Goal: Task Accomplishment & Management: Use online tool/utility

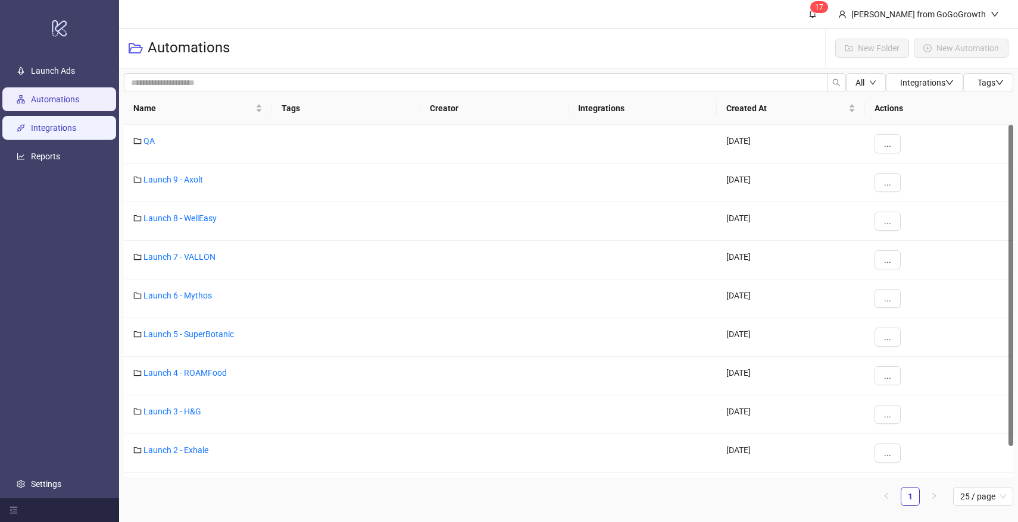
click at [54, 130] on link "Integrations" at bounding box center [53, 128] width 45 height 10
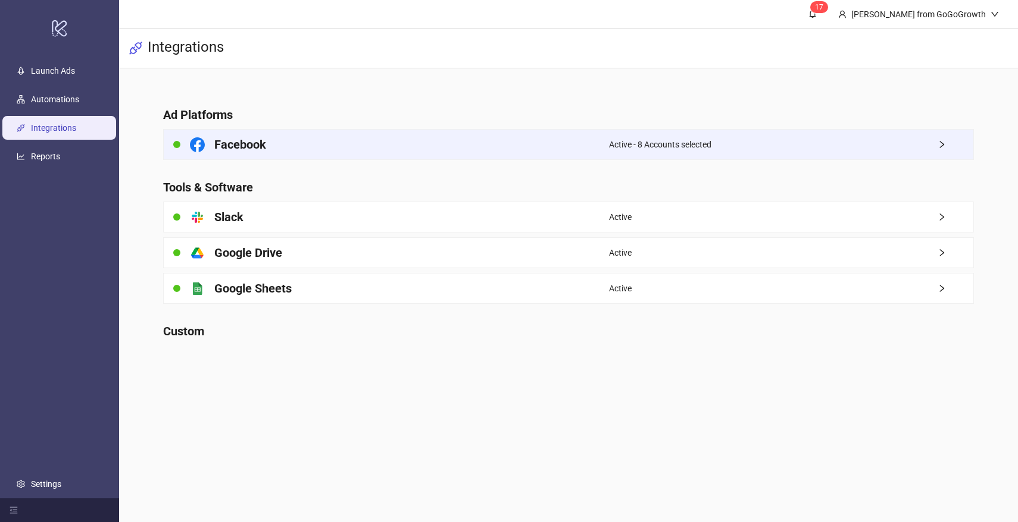
click at [270, 148] on div "Facebook" at bounding box center [386, 145] width 445 height 30
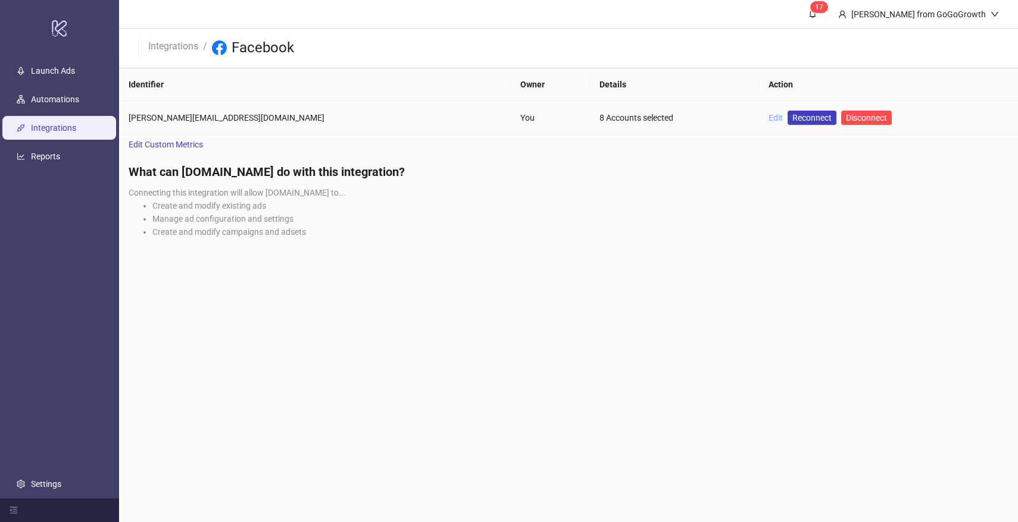
click at [768, 116] on link "Edit" at bounding box center [775, 118] width 14 height 10
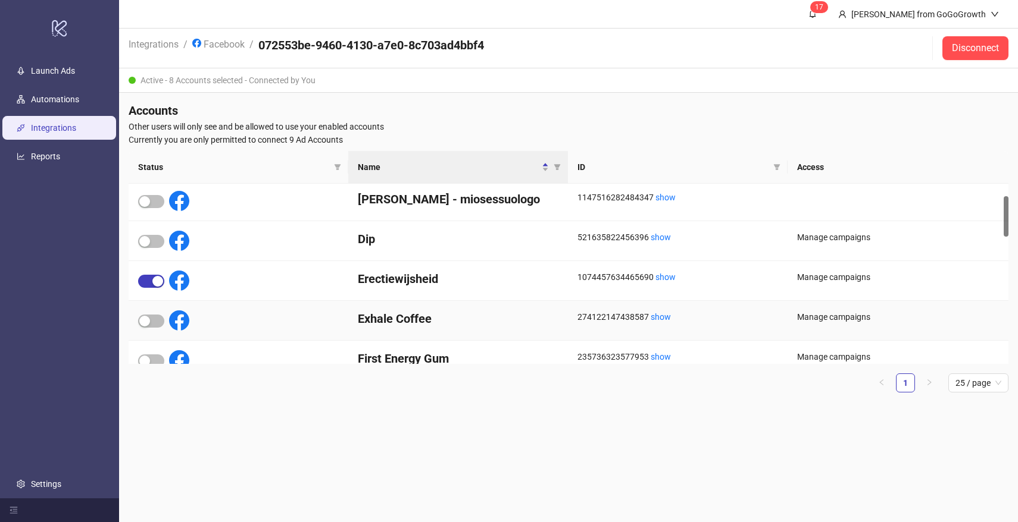
scroll to position [73, 0]
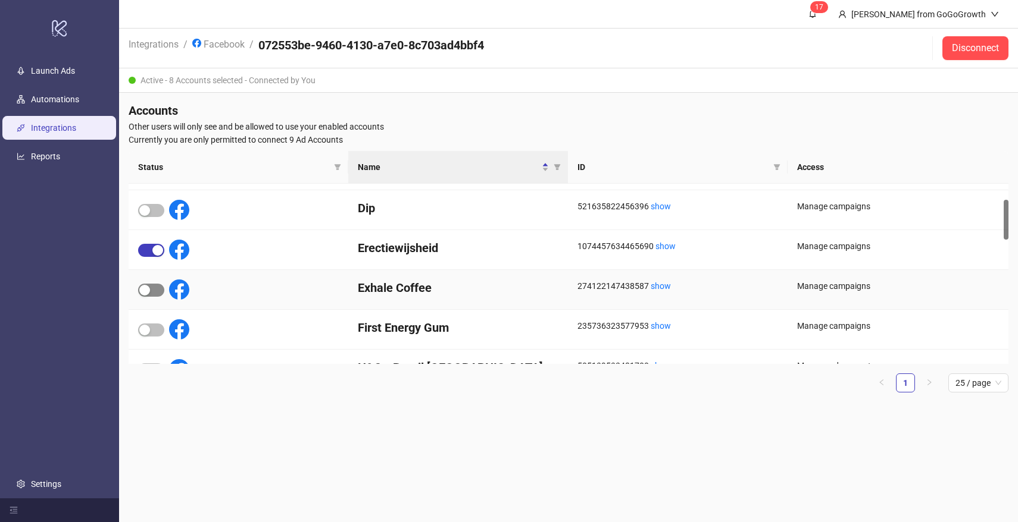
click at [151, 291] on span "button" at bounding box center [151, 290] width 26 height 13
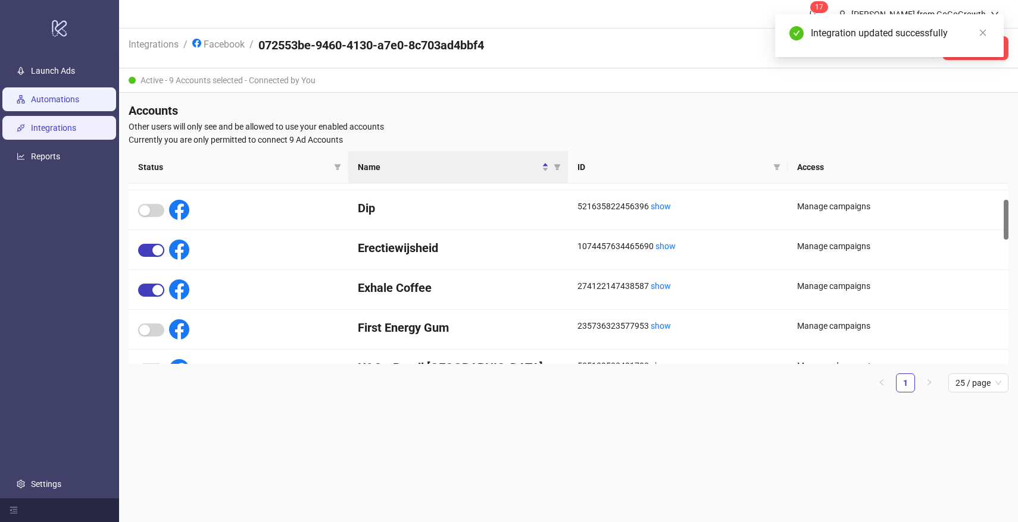
click at [52, 101] on link "Automations" at bounding box center [55, 100] width 48 height 10
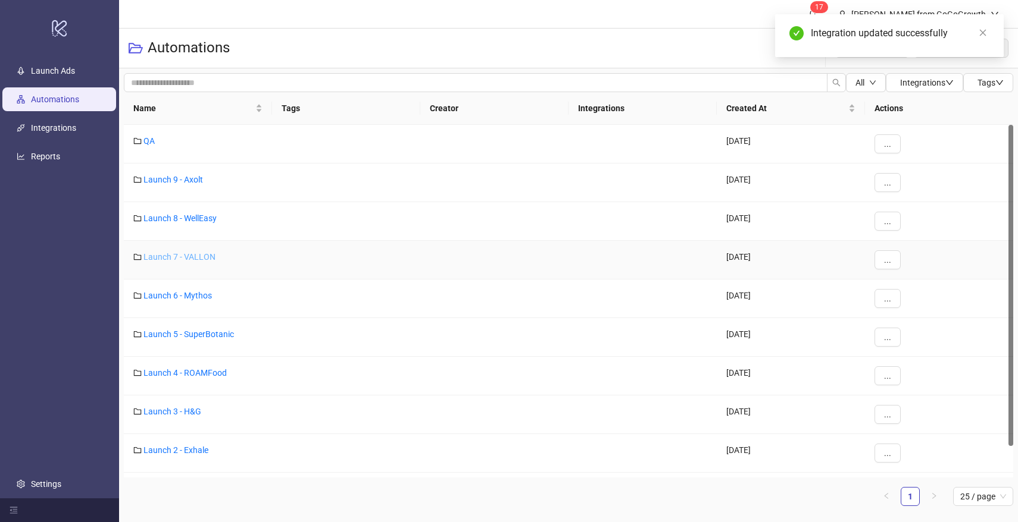
scroll to position [34, 0]
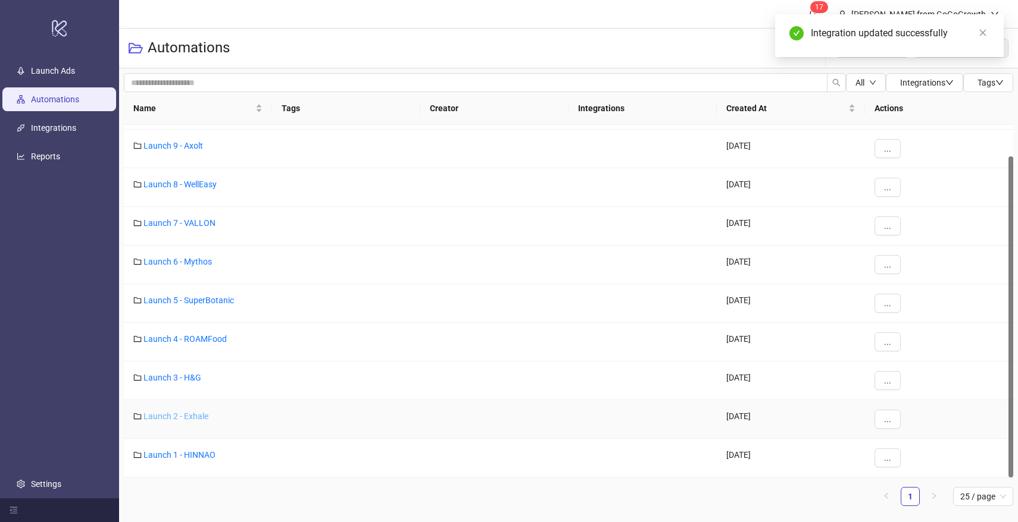
click at [165, 414] on link "Launch 2 - Exhale" at bounding box center [175, 417] width 65 height 10
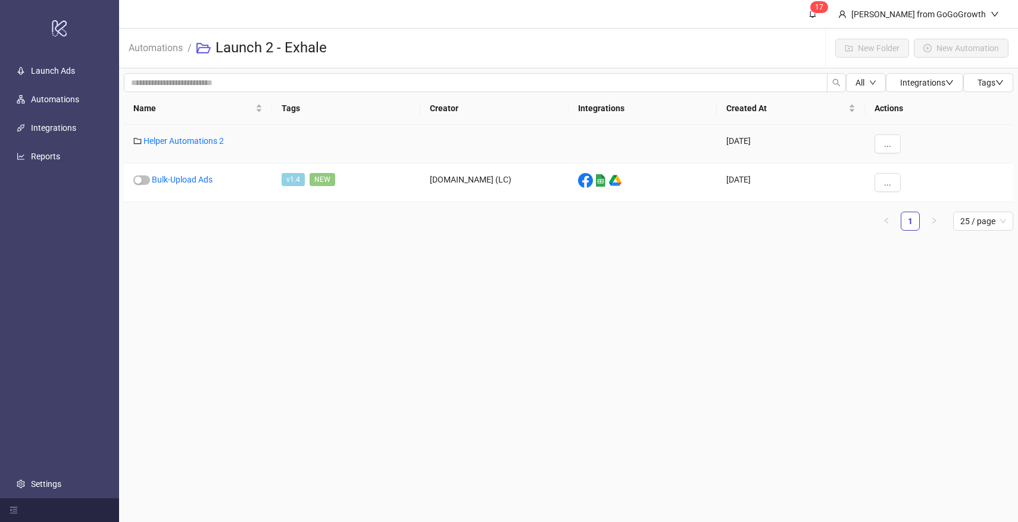
click at [197, 147] on div "Helper Automations 2" at bounding box center [198, 144] width 148 height 39
click at [197, 137] on link "Helper Automations 2" at bounding box center [183, 141] width 80 height 10
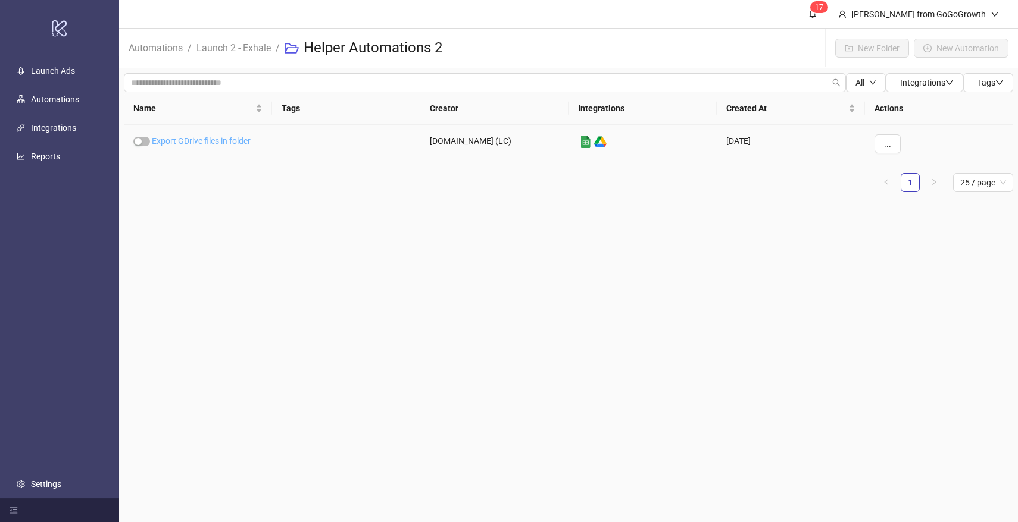
click at [196, 143] on link "Export GDrive files in folder" at bounding box center [201, 141] width 99 height 10
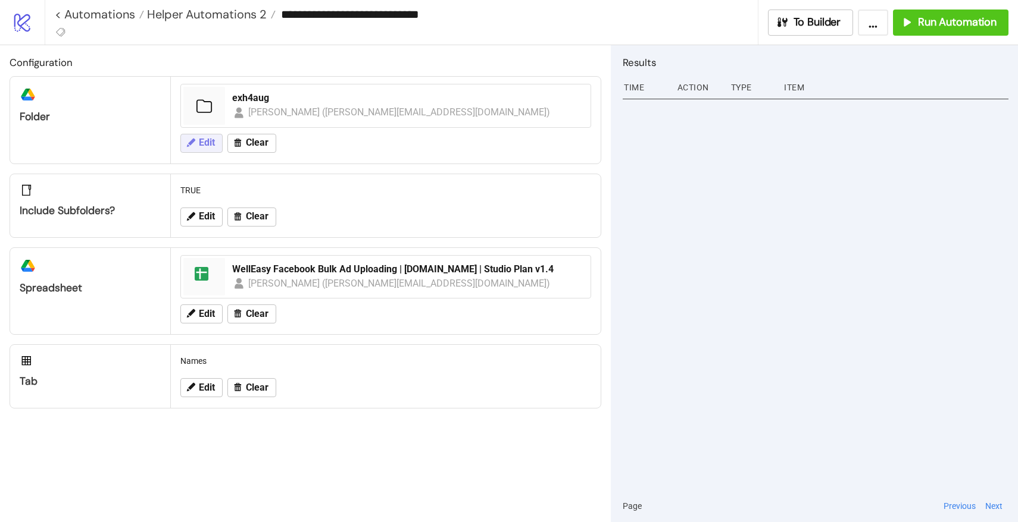
click at [212, 137] on span "Edit" at bounding box center [207, 142] width 16 height 11
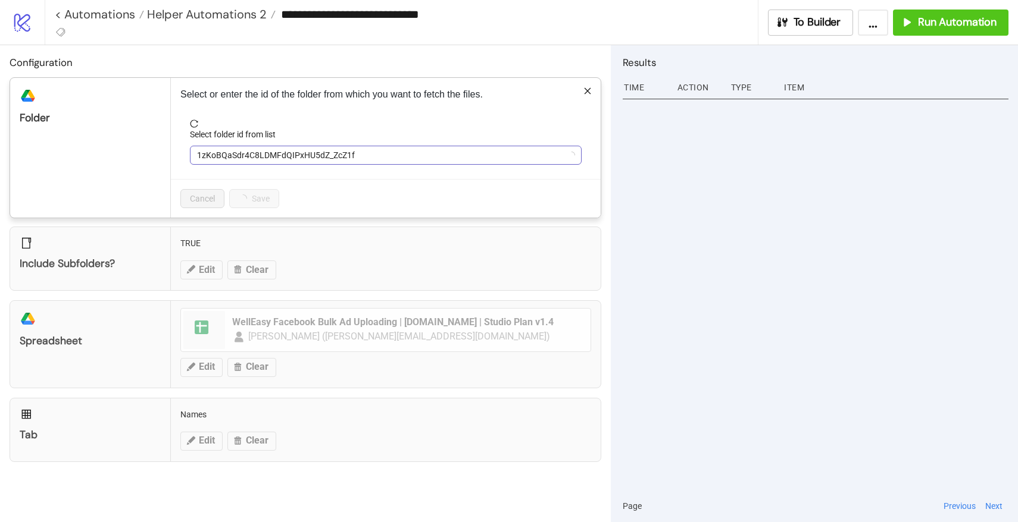
click at [244, 154] on span "1zKoBQaSdr4C8LDMFdQIPxHU5dZ_ZcZ1f" at bounding box center [385, 155] width 377 height 18
click at [244, 154] on span "exh4aug" at bounding box center [385, 155] width 377 height 18
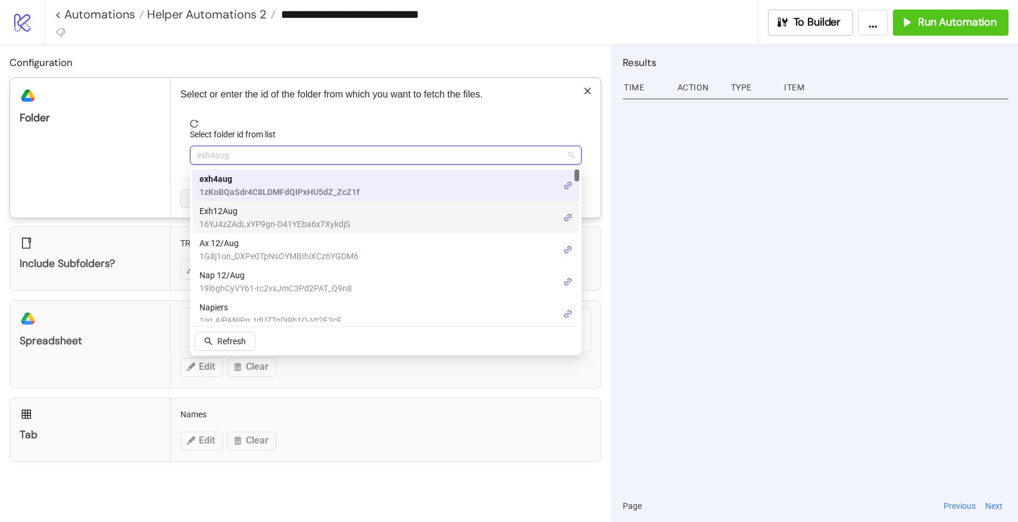
click at [231, 217] on span "Exh12Aug" at bounding box center [274, 211] width 151 height 13
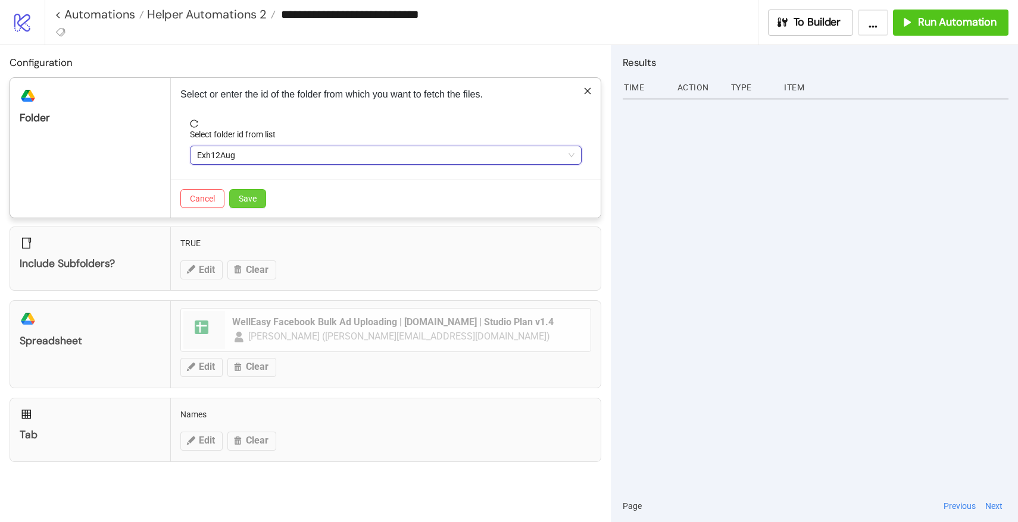
click at [251, 199] on span "Save" at bounding box center [248, 199] width 18 height 10
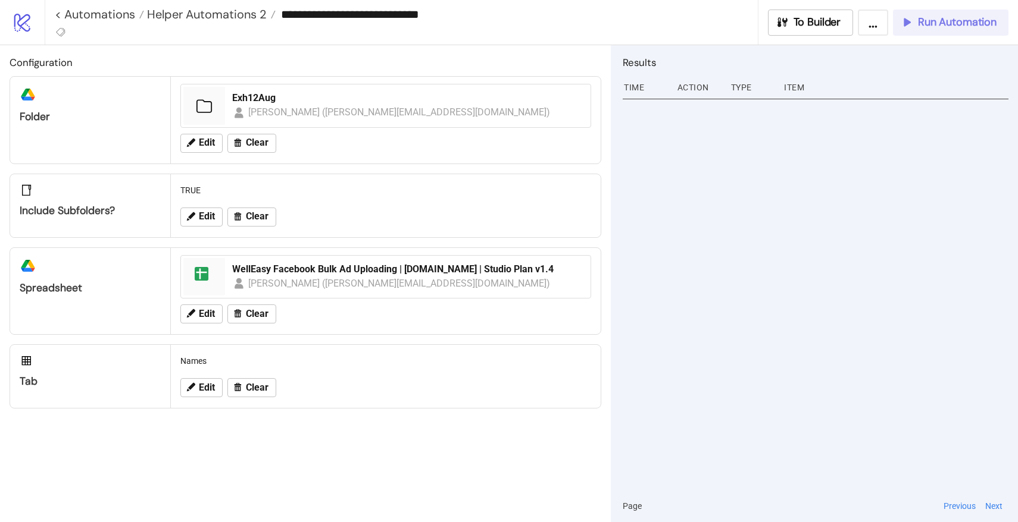
click at [919, 20] on span "Run Automation" at bounding box center [957, 22] width 79 height 14
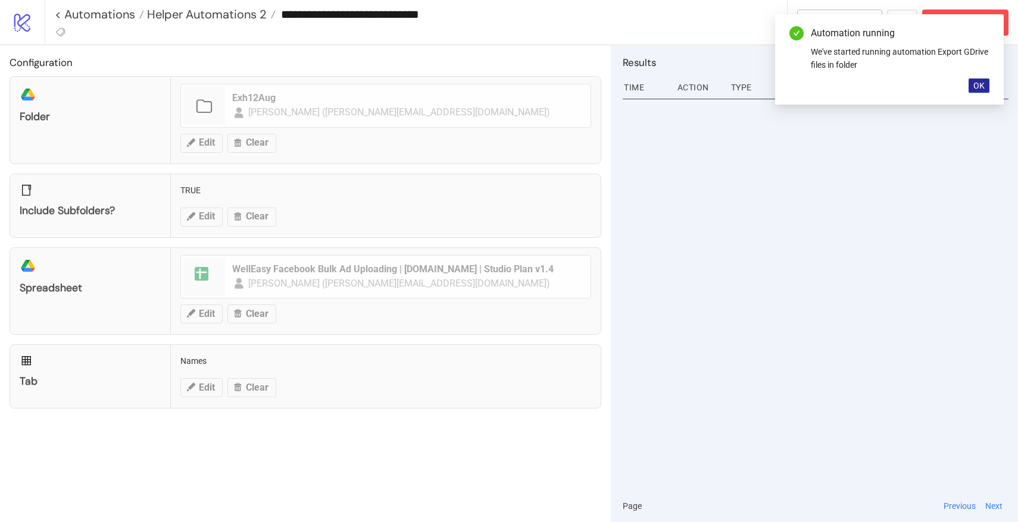
click at [983, 81] on span "OK" at bounding box center [978, 86] width 11 height 10
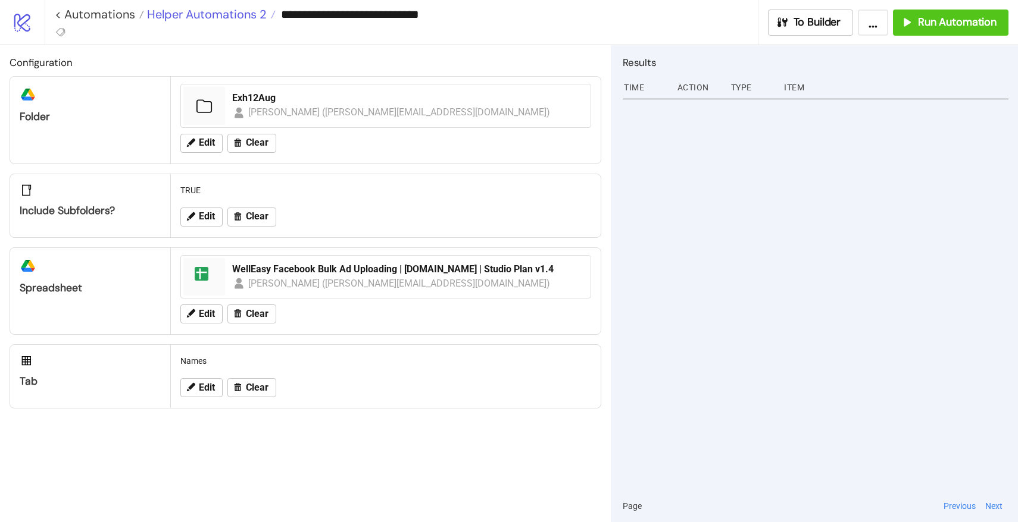
click at [226, 12] on span "Helper Automations 2" at bounding box center [205, 14] width 123 height 15
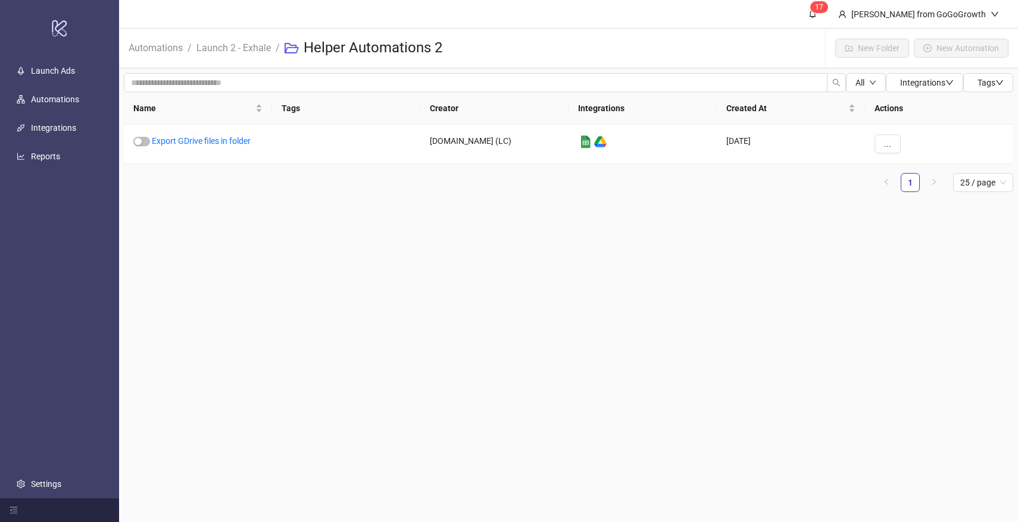
click at [252, 55] on span "Launch 2 - Exhale" at bounding box center [233, 47] width 74 height 15
click at [245, 49] on link "Launch 2 - Exhale" at bounding box center [233, 46] width 79 height 13
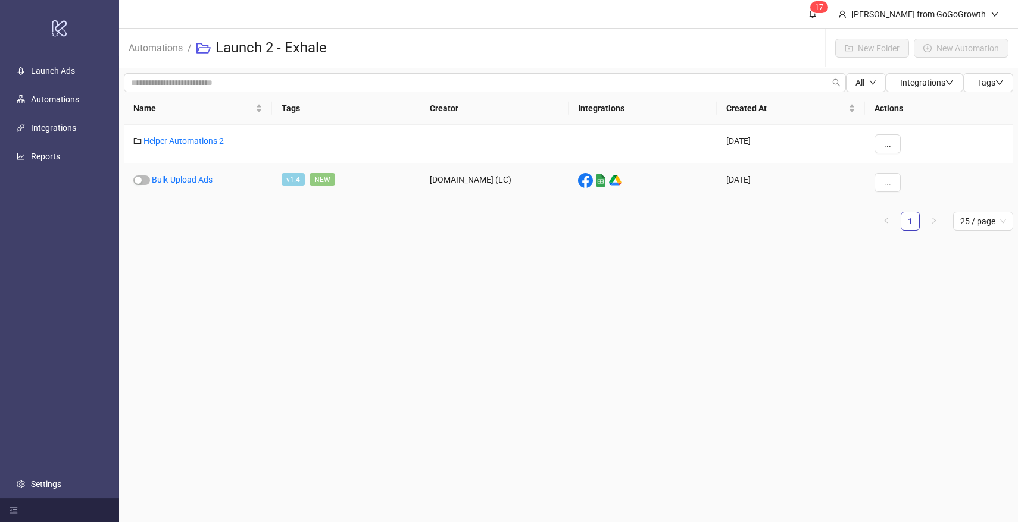
click at [171, 188] on div "Bulk-Upload Ads" at bounding box center [198, 183] width 148 height 39
click at [186, 179] on link "Bulk-Upload Ads" at bounding box center [182, 180] width 61 height 10
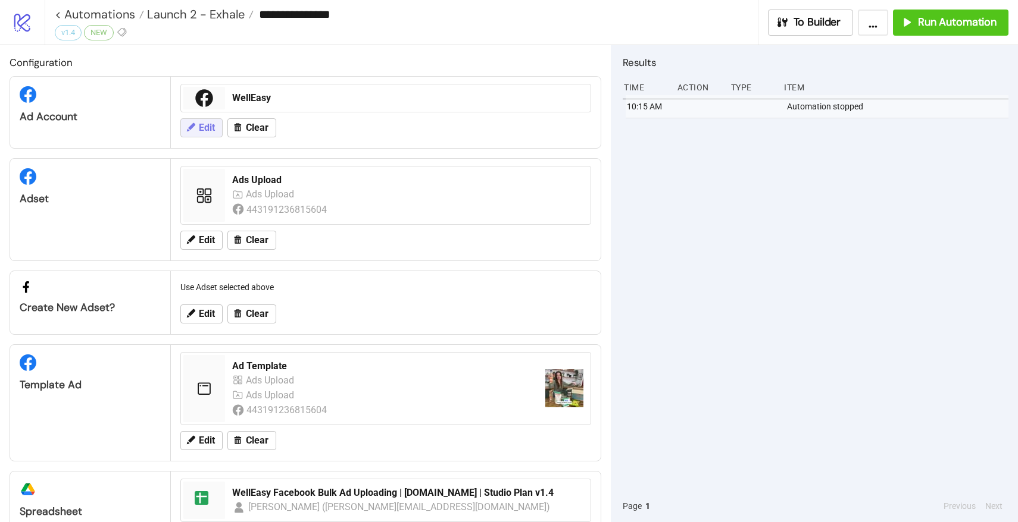
click at [205, 132] on span "Edit" at bounding box center [207, 128] width 16 height 11
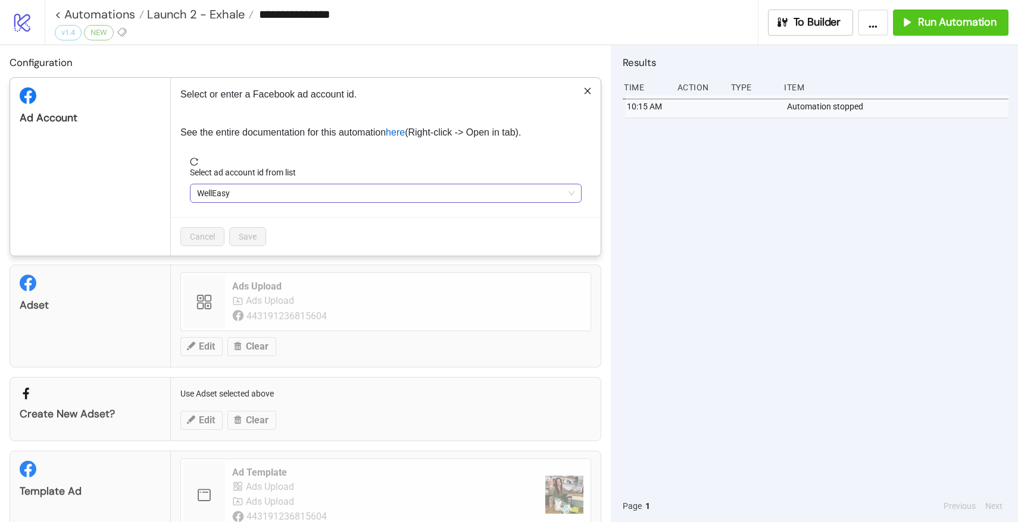
click at [270, 194] on span "WellEasy" at bounding box center [385, 193] width 377 height 18
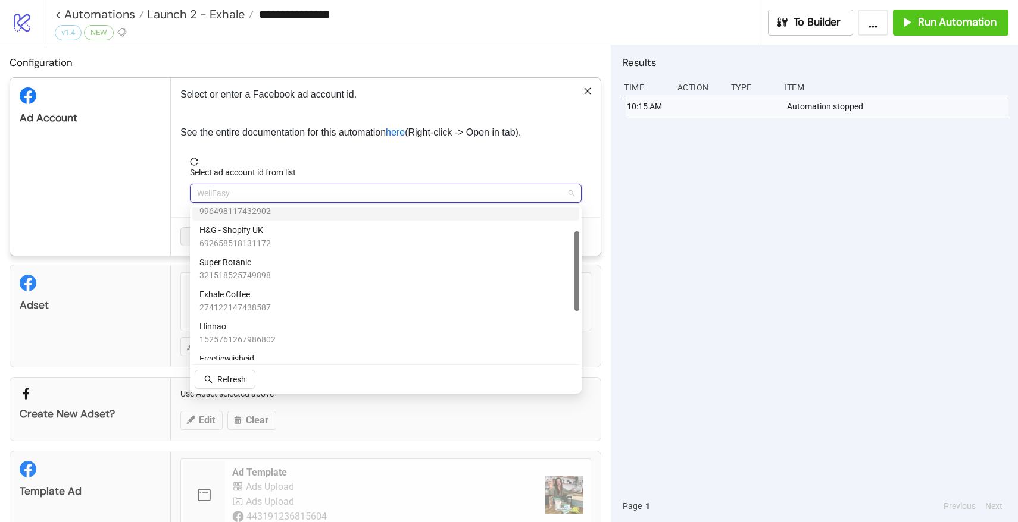
scroll to position [62, 0]
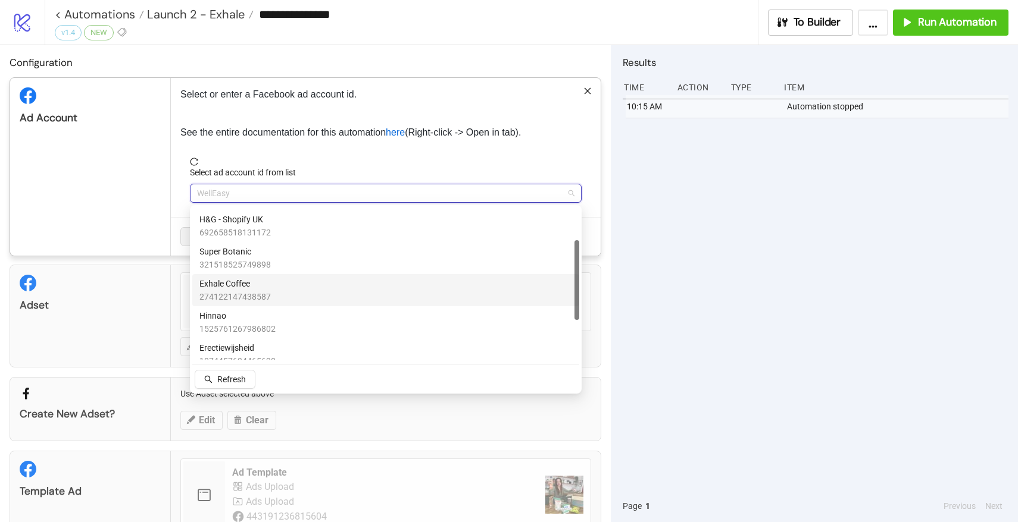
click at [253, 293] on span "274122147438587" at bounding box center [234, 296] width 71 height 13
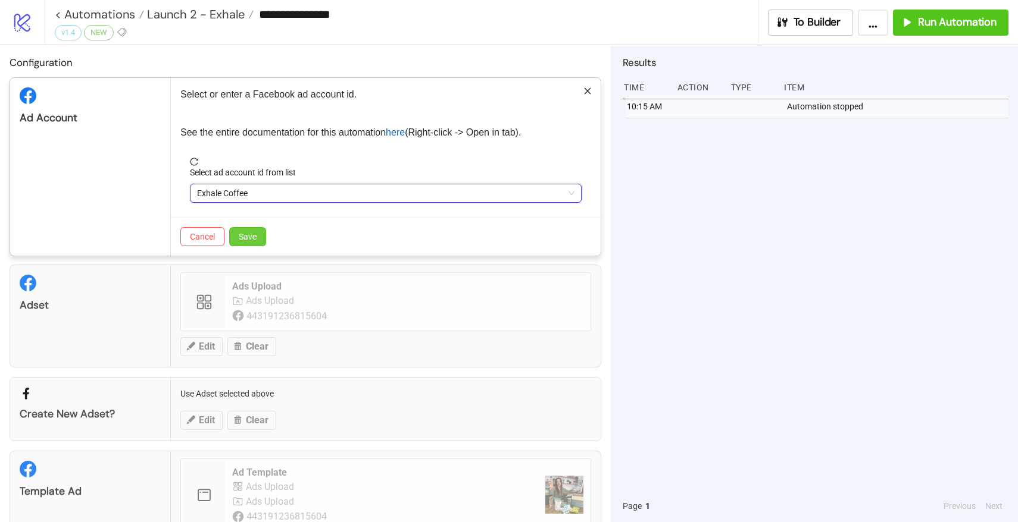
click at [250, 237] on span "Save" at bounding box center [248, 237] width 18 height 10
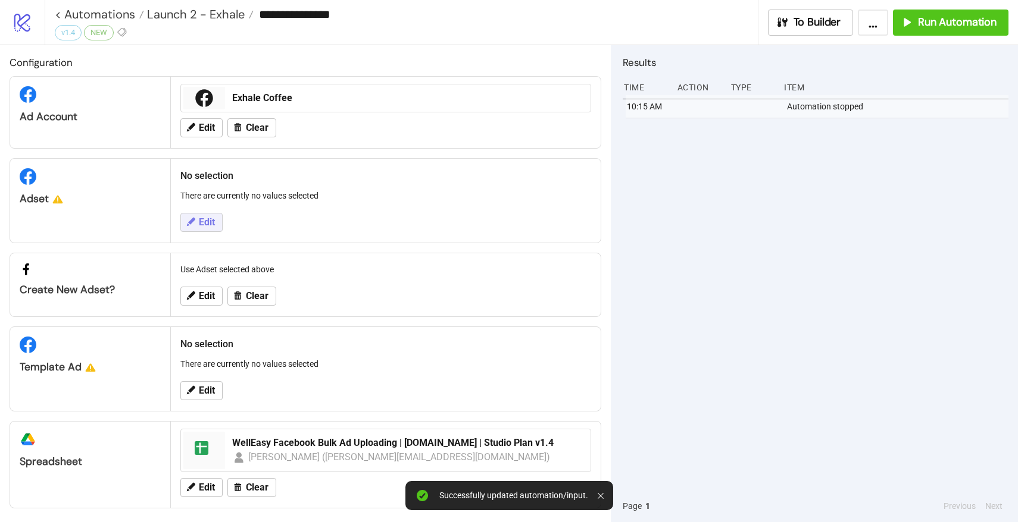
click at [215, 227] on button "Edit" at bounding box center [201, 222] width 42 height 19
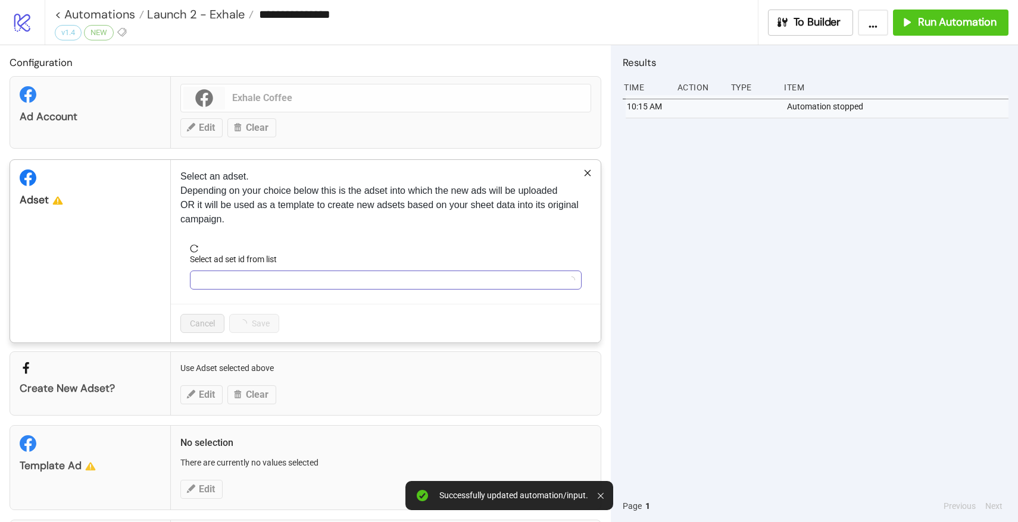
click at [232, 280] on input "Select ad set id from list" at bounding box center [380, 280] width 367 height 18
click at [197, 248] on icon "reload" at bounding box center [194, 249] width 8 height 8
click at [210, 279] on input "Select ad set id from list" at bounding box center [380, 280] width 367 height 18
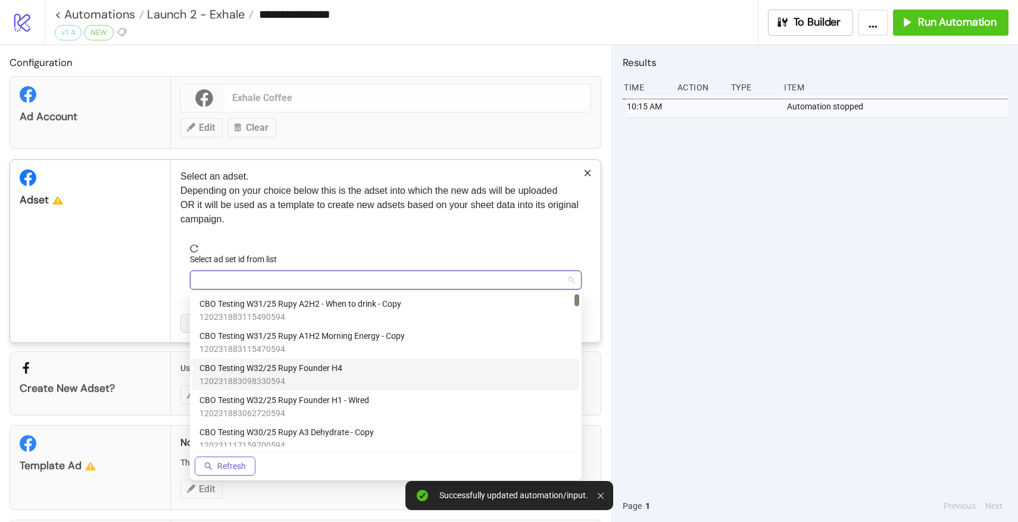
click at [216, 369] on span "CBO Testing W32/25 Rupy Founder H4" at bounding box center [270, 368] width 143 height 13
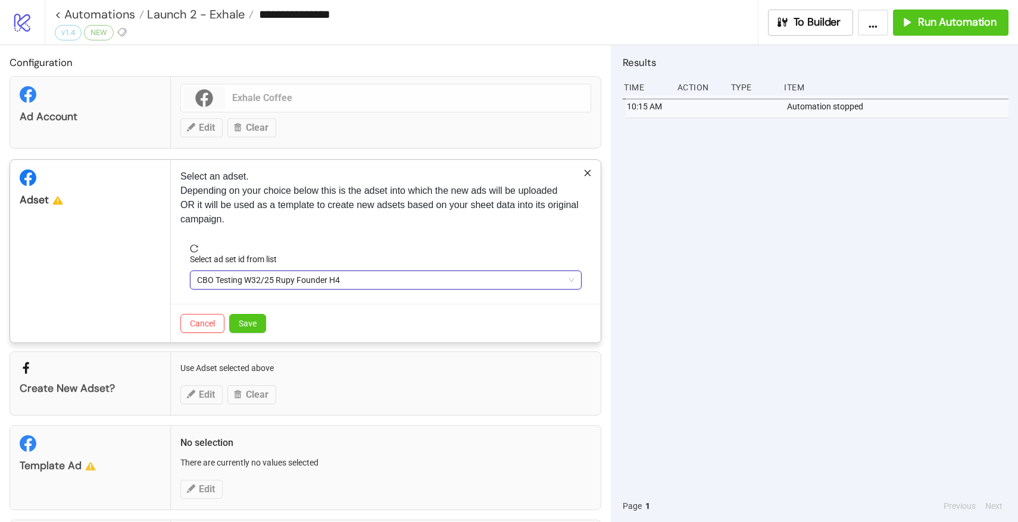
click at [298, 278] on span "CBO Testing W32/25 Rupy Founder H4" at bounding box center [385, 280] width 377 height 18
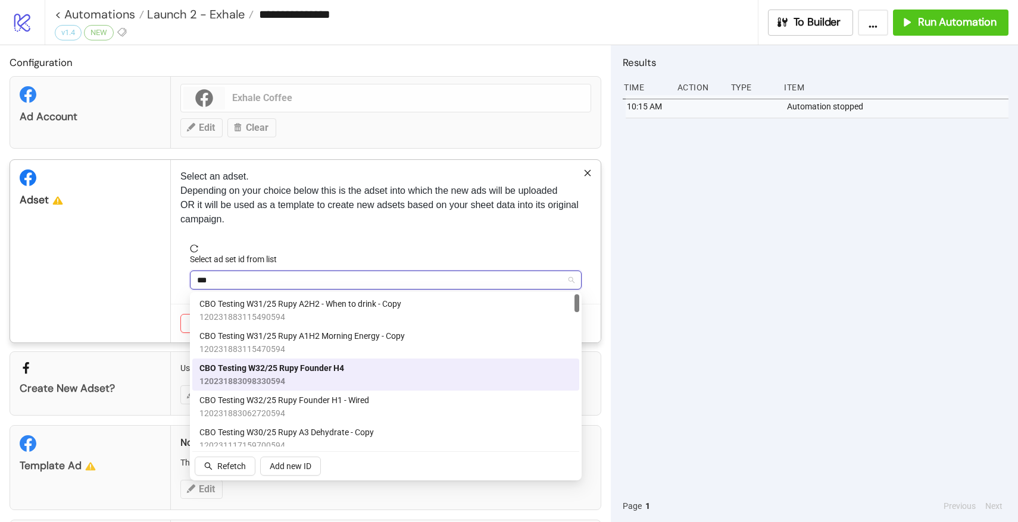
type input "****"
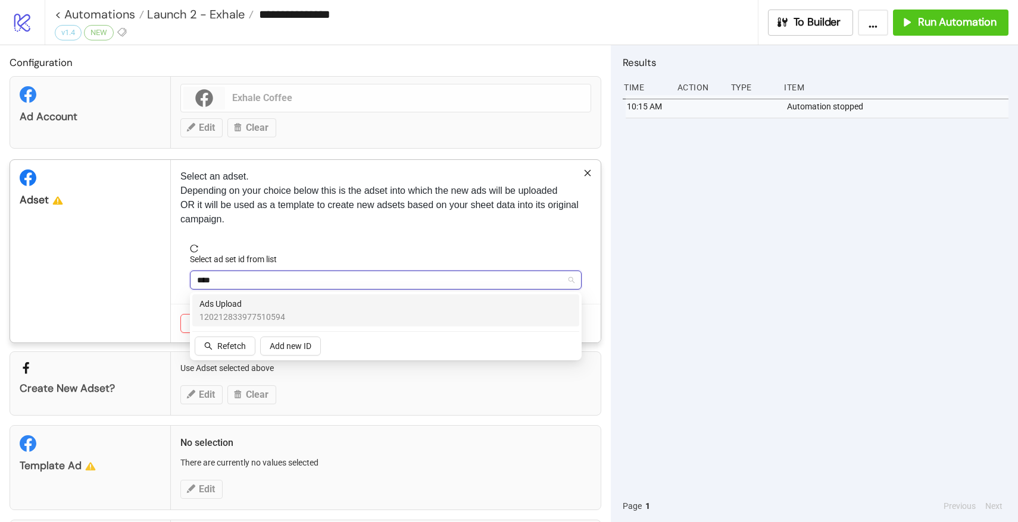
click at [270, 311] on span "120212833977510594" at bounding box center [242, 317] width 86 height 13
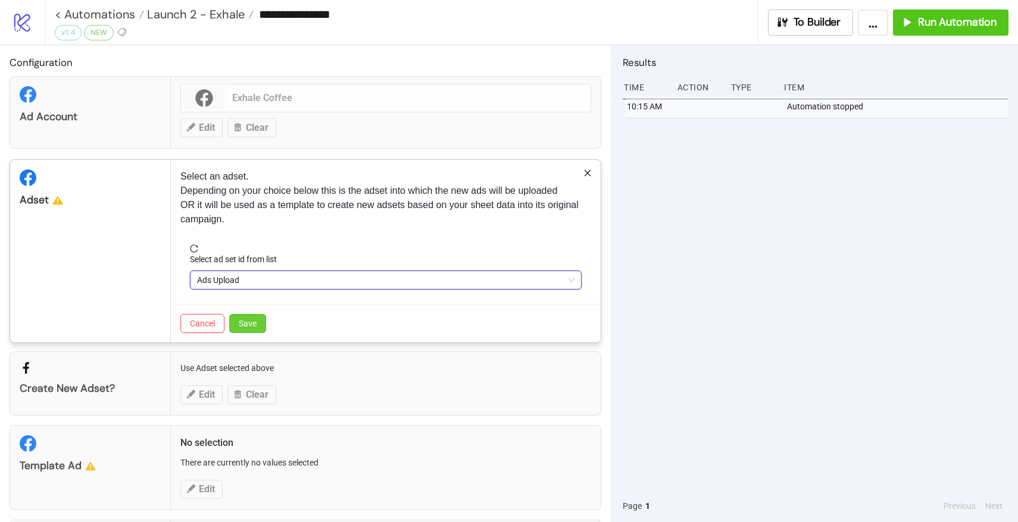
click at [258, 324] on button "Save" at bounding box center [247, 323] width 37 height 19
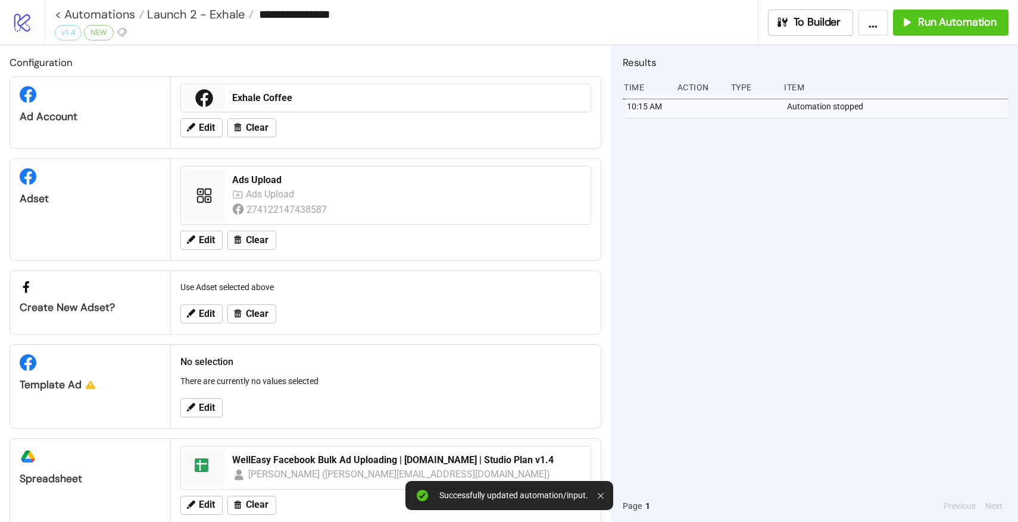
scroll to position [23, 0]
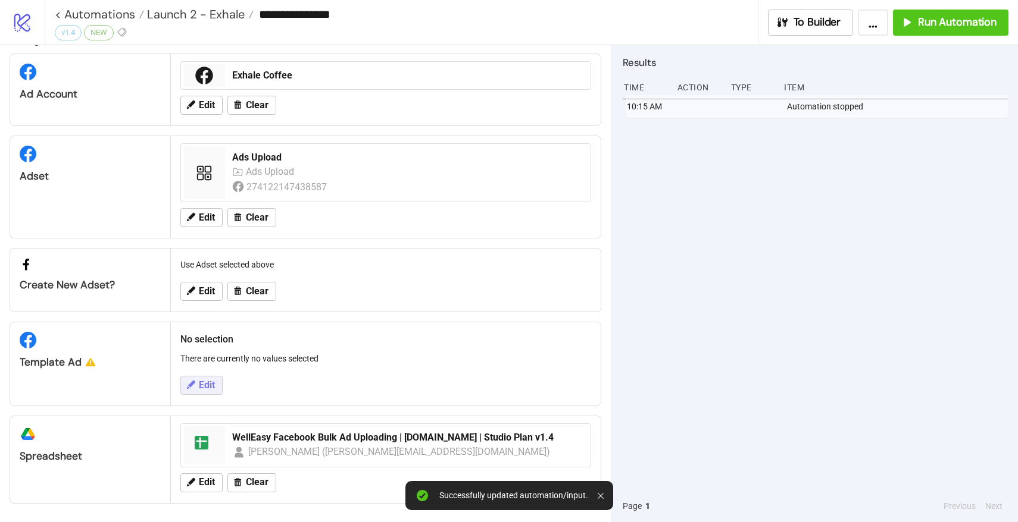
click at [206, 381] on span "Edit" at bounding box center [207, 385] width 16 height 11
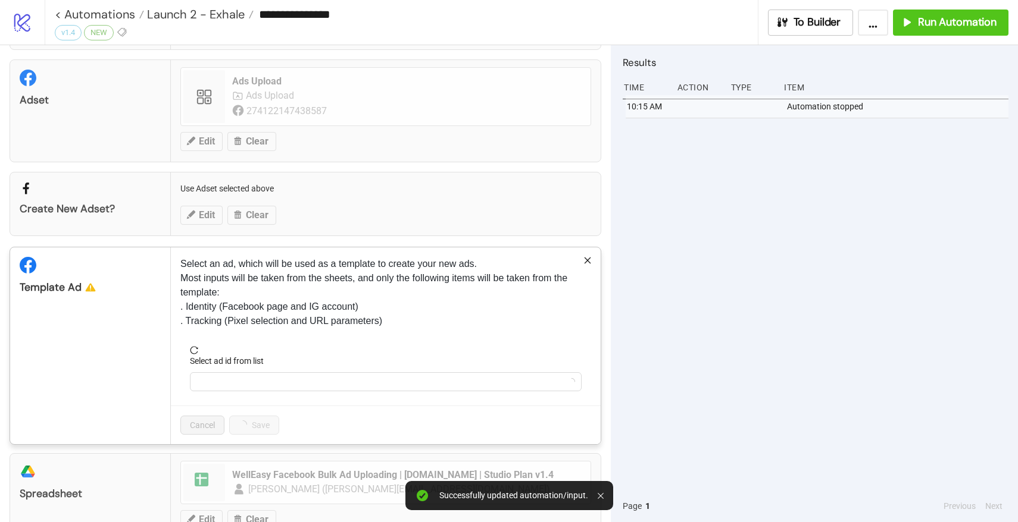
scroll to position [108, 0]
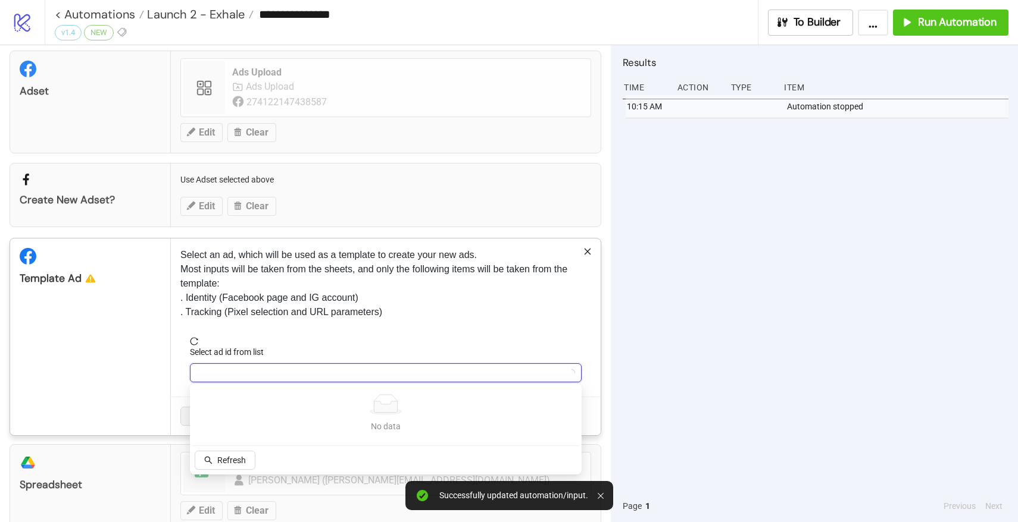
click at [276, 374] on input "Select ad id from list" at bounding box center [380, 373] width 367 height 18
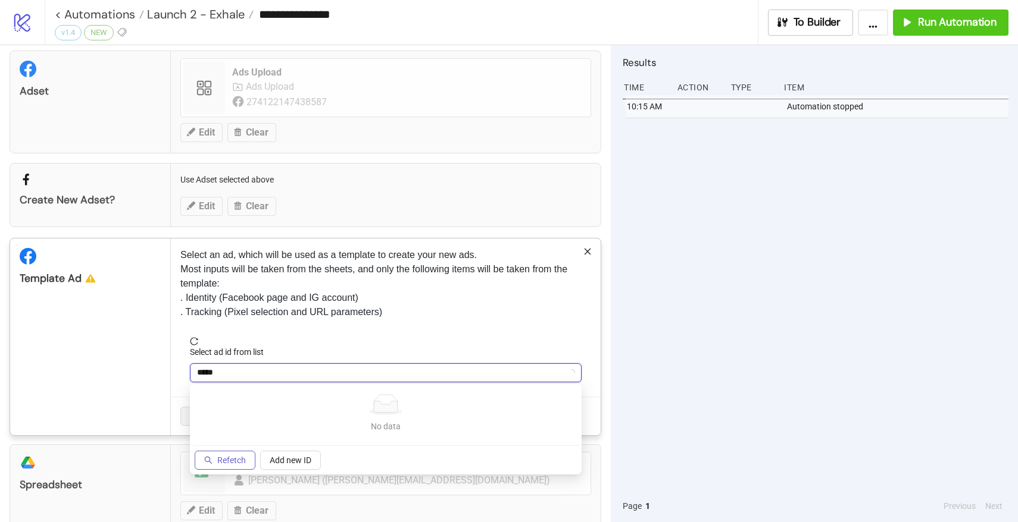
click at [233, 452] on button "Refetch" at bounding box center [225, 460] width 61 height 19
click at [243, 371] on input "*****" at bounding box center [380, 373] width 367 height 18
type input "******"
click at [220, 459] on span "Refetch" at bounding box center [231, 461] width 29 height 10
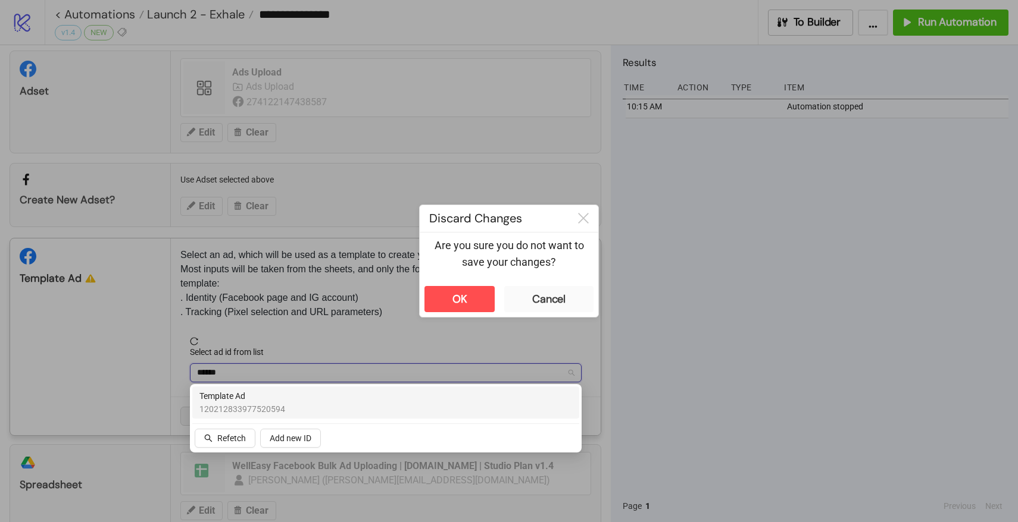
click at [227, 413] on span "120212833977520594" at bounding box center [242, 409] width 86 height 13
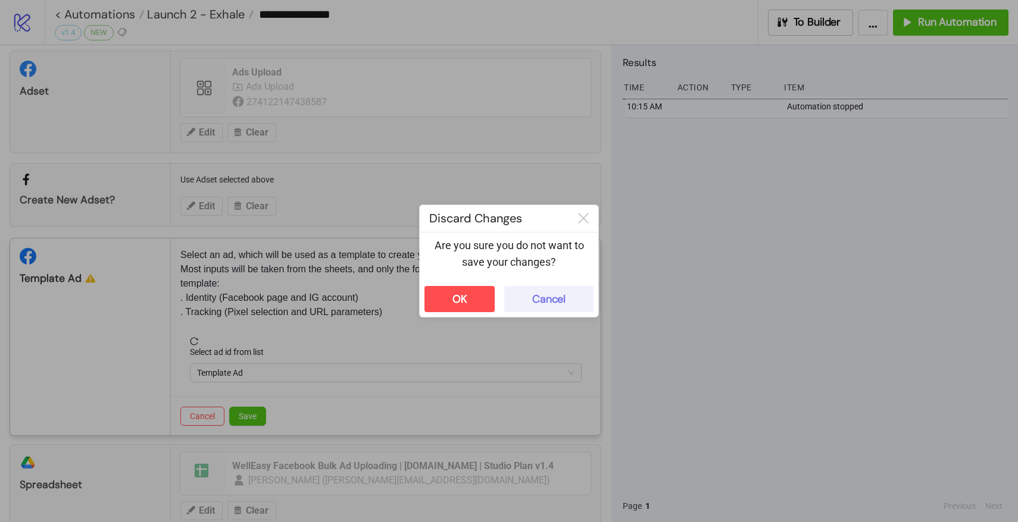
click at [547, 293] on div "Cancel" at bounding box center [548, 300] width 33 height 14
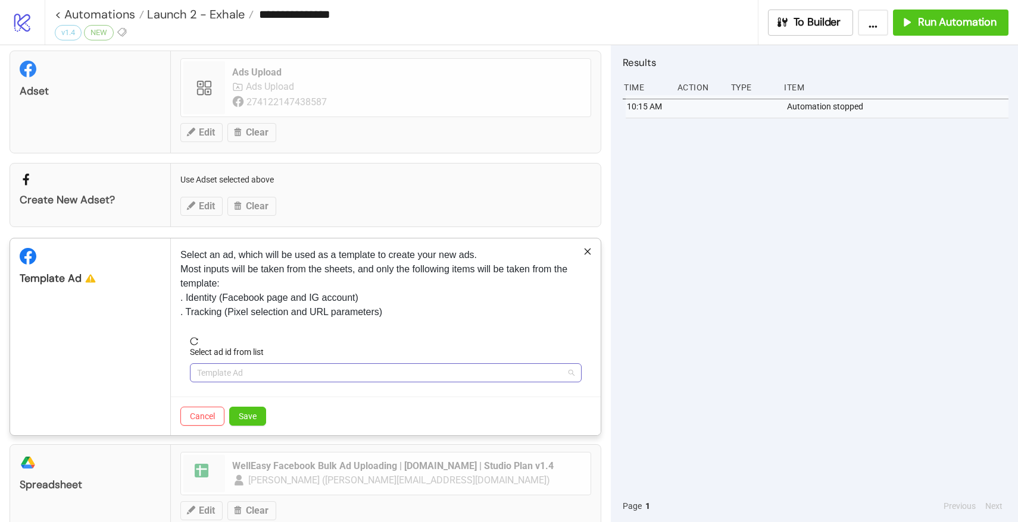
click at [244, 374] on span "Template Ad" at bounding box center [385, 373] width 377 height 18
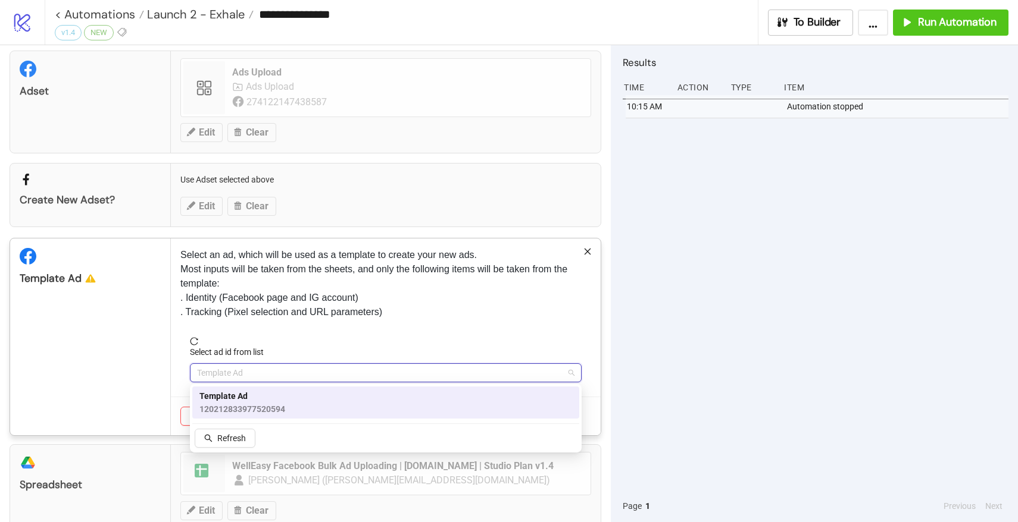
click at [239, 409] on span "120212833977520594" at bounding box center [242, 409] width 86 height 13
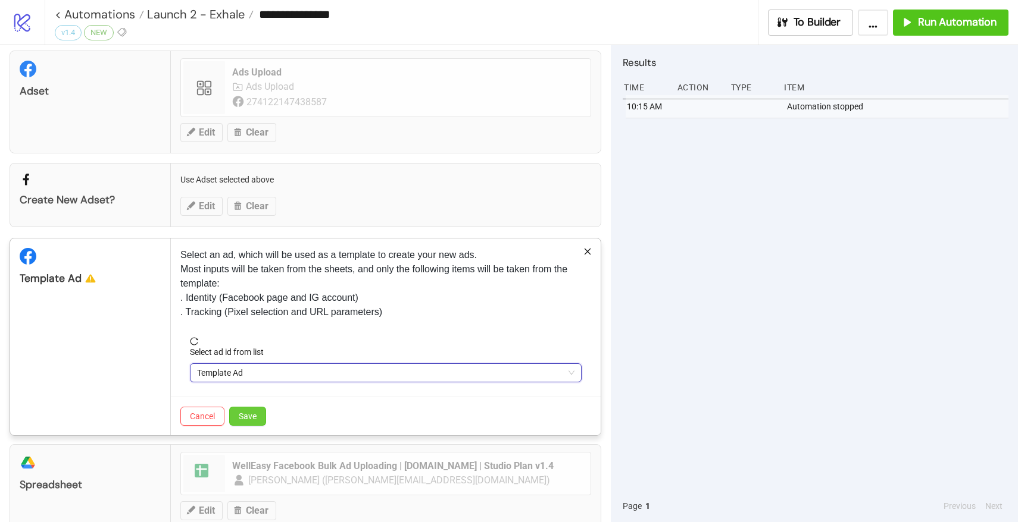
click at [259, 407] on button "Save" at bounding box center [247, 416] width 37 height 19
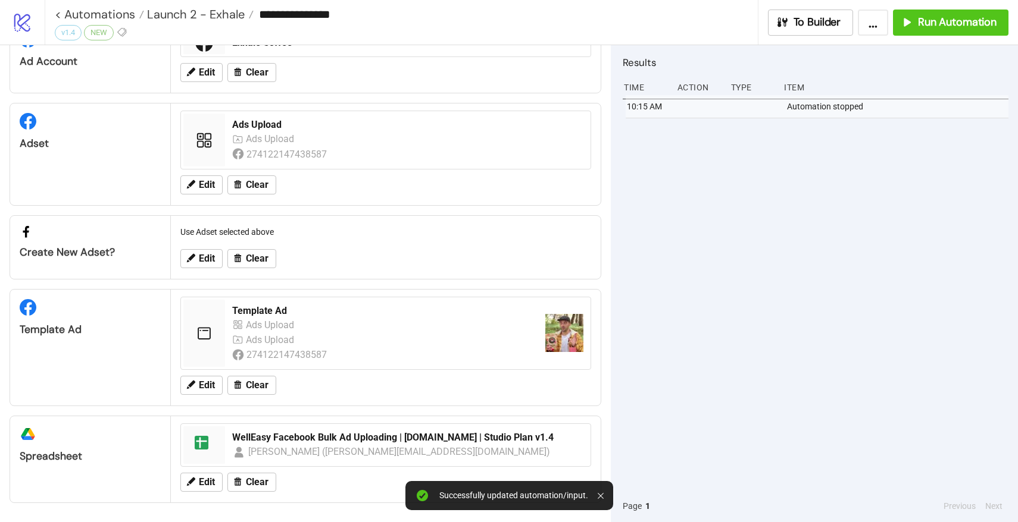
scroll to position [57, 0]
click at [201, 482] on span "Edit" at bounding box center [207, 482] width 16 height 11
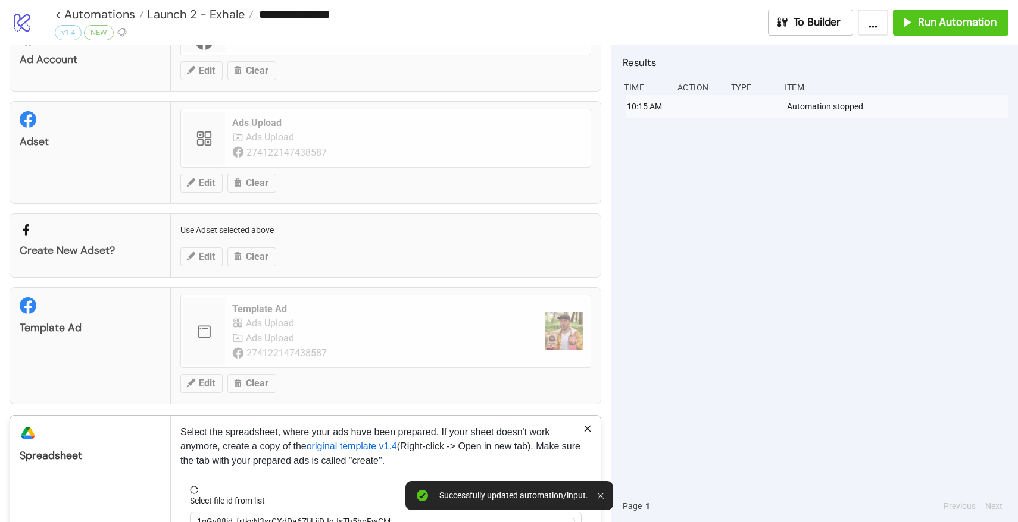
scroll to position [139, 0]
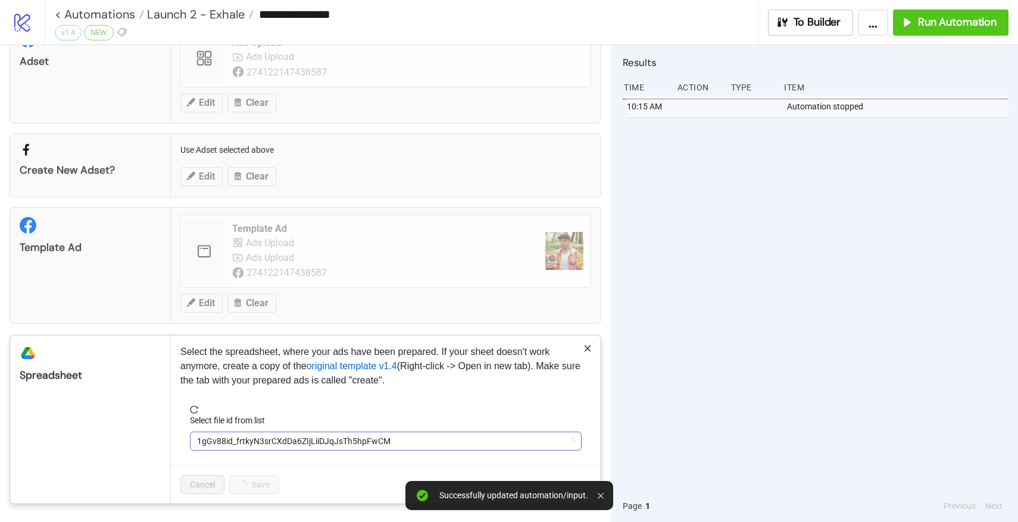
click at [238, 442] on span "1gGv88id_frtkyN3srCXdDa6ZIjLiiDJqJsTh5hpFwCM" at bounding box center [385, 442] width 377 height 18
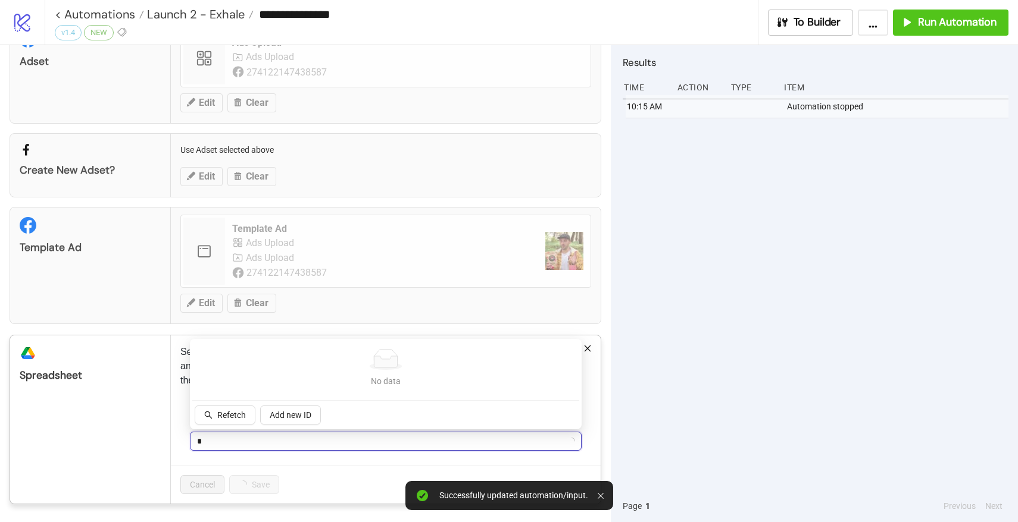
type input "**"
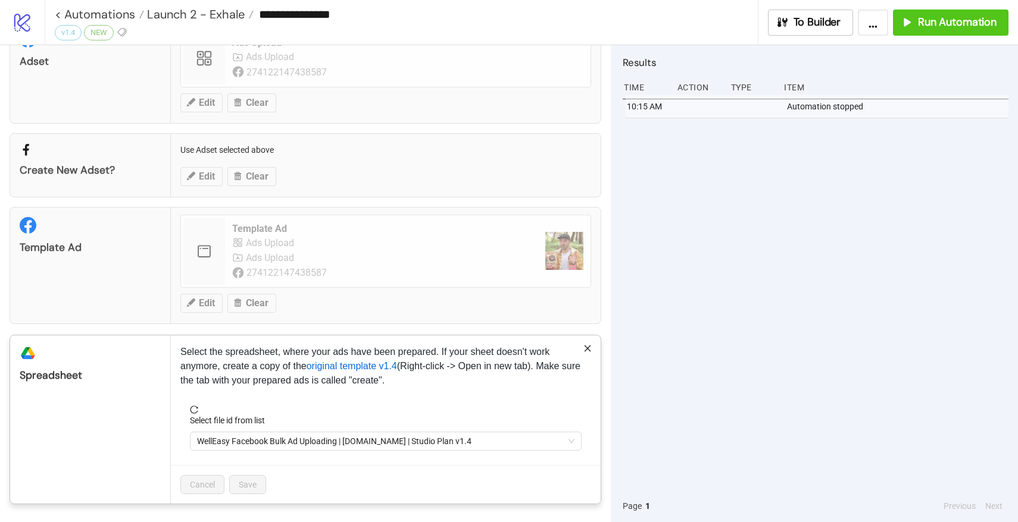
click at [246, 430] on div "Select file id from list" at bounding box center [386, 423] width 392 height 18
click at [234, 442] on span "WellEasy Facebook Bulk Ad Uploading | [DOMAIN_NAME] | Studio Plan v1.4" at bounding box center [385, 442] width 377 height 18
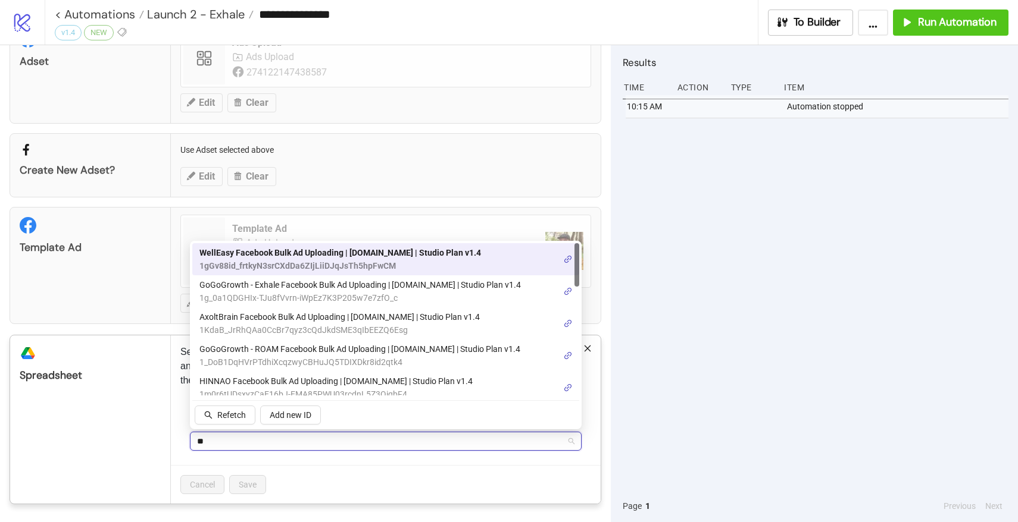
type input "***"
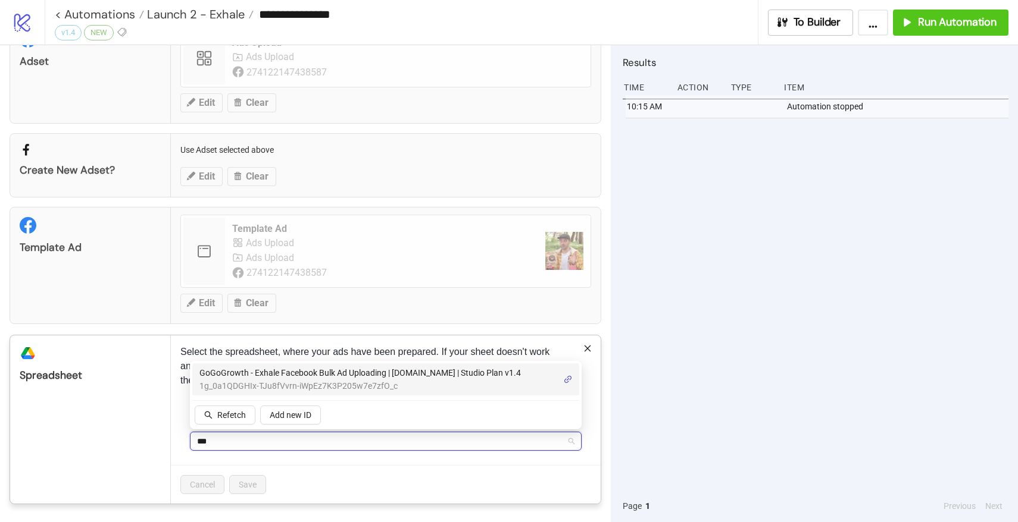
click at [296, 386] on span "1g_0a1QDGHIx-TJu8fVvrn-iWpEz7K3P205w7e7zfO_c" at bounding box center [359, 386] width 321 height 13
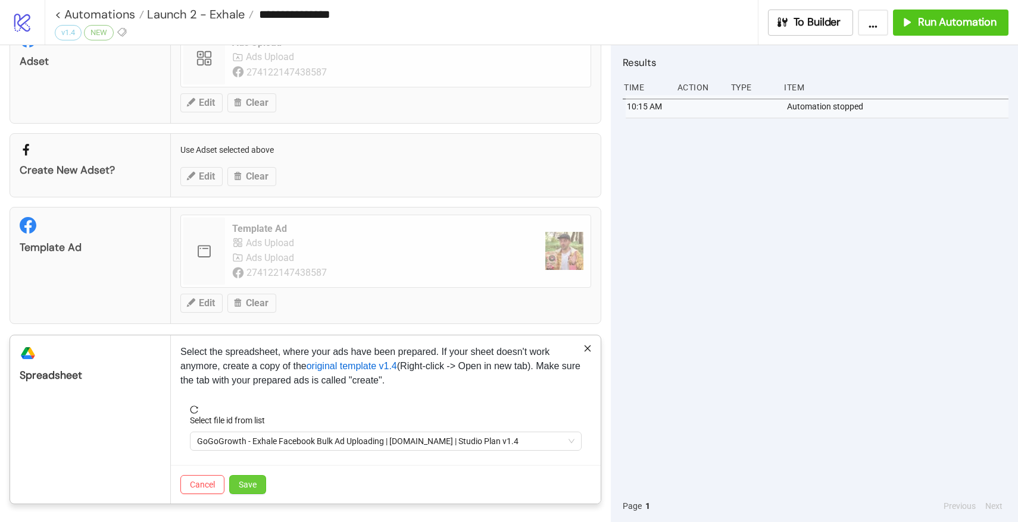
click at [240, 487] on span "Save" at bounding box center [248, 485] width 18 height 10
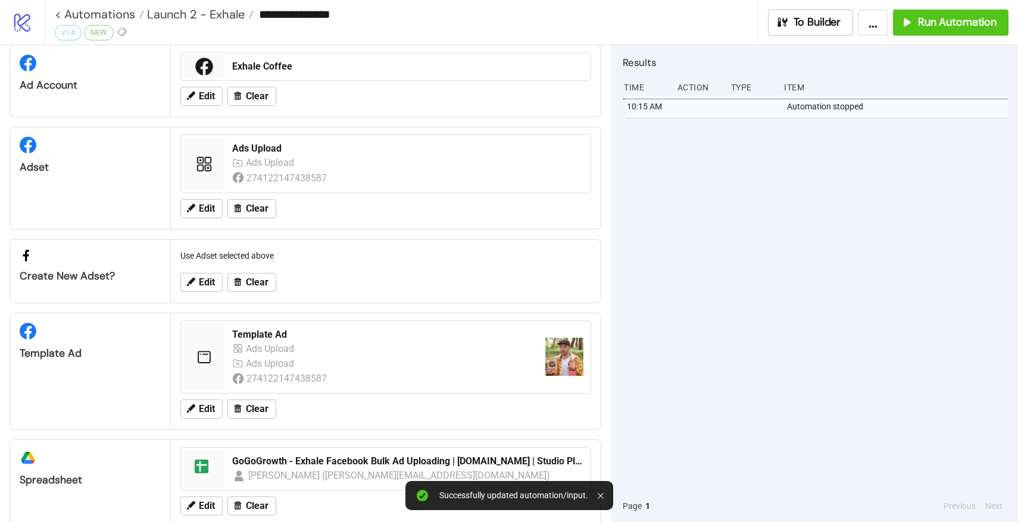
scroll to position [0, 0]
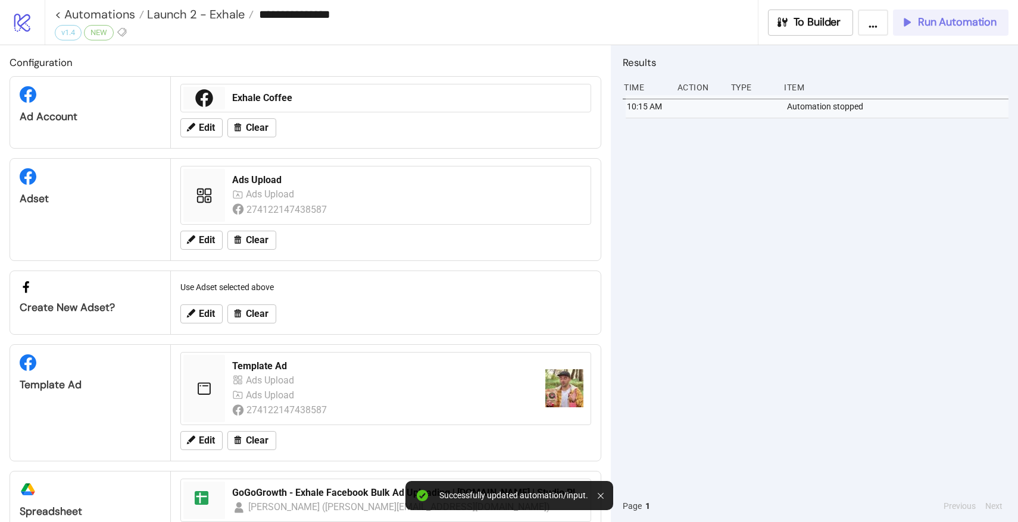
click at [945, 33] on button "Run Automation" at bounding box center [950, 23] width 115 height 26
